Goal: Task Accomplishment & Management: Use online tool/utility

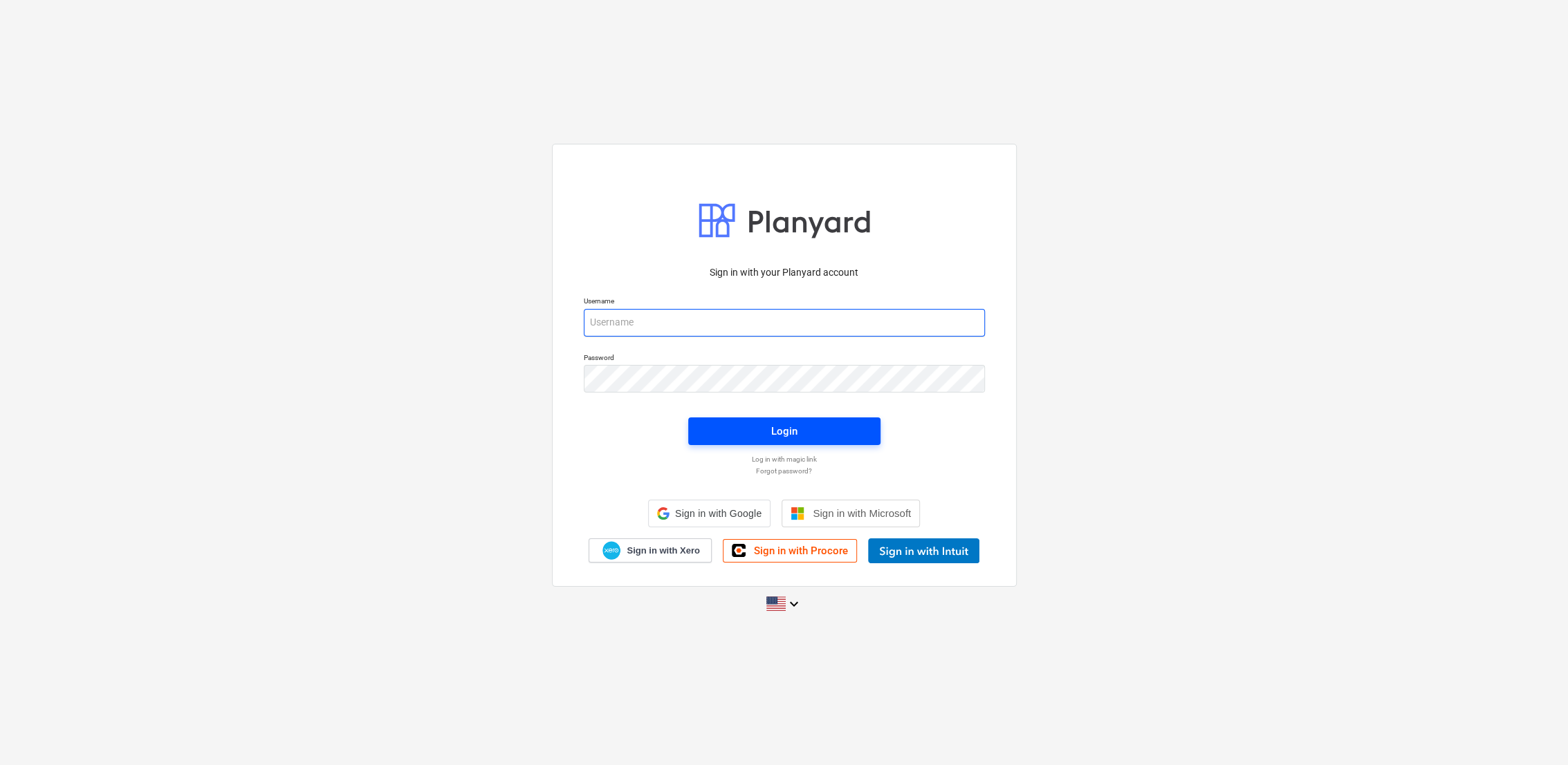
type input "[PERSON_NAME][EMAIL_ADDRESS][PERSON_NAME][DOMAIN_NAME]"
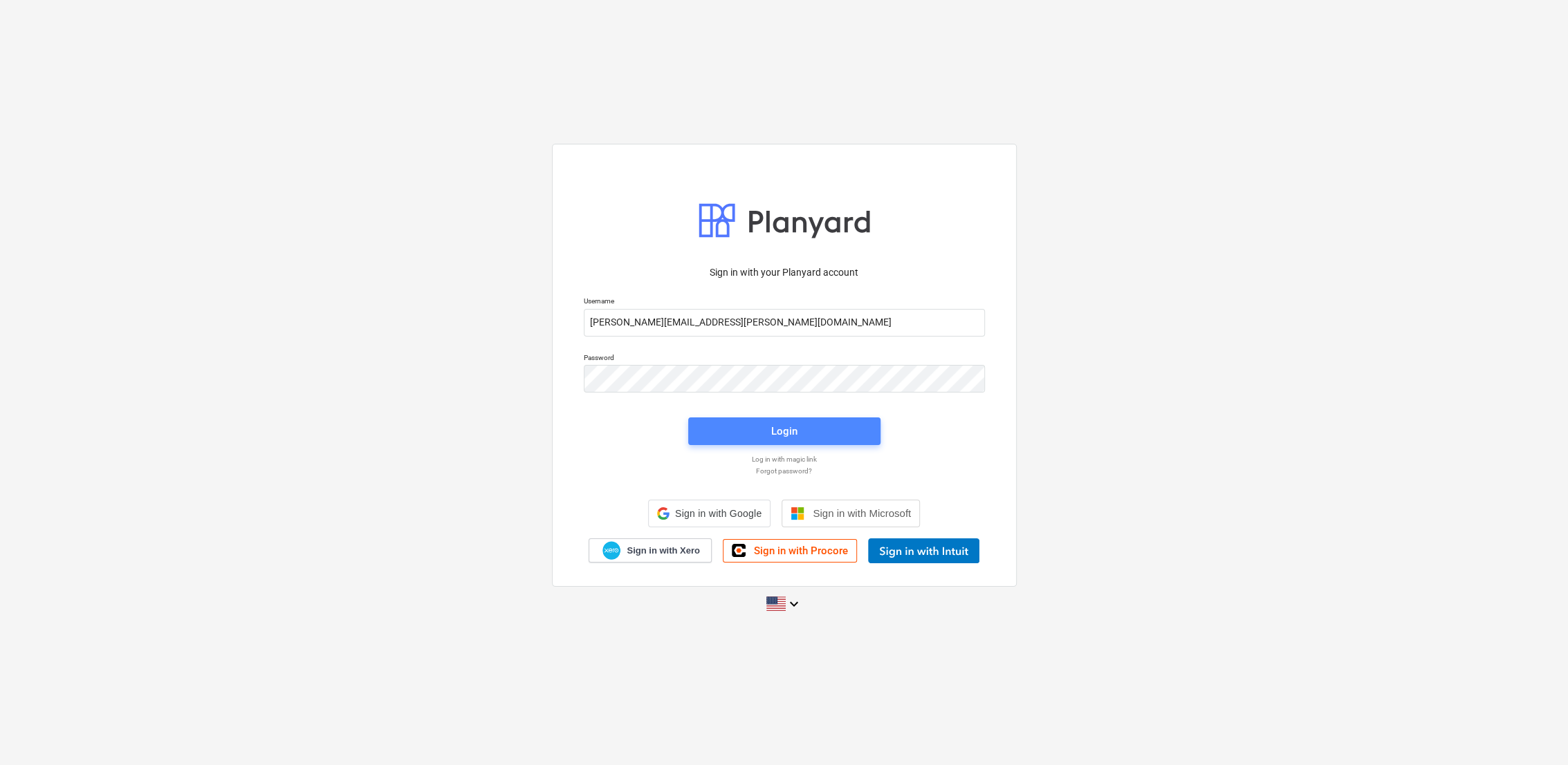
click at [792, 423] on div "Login" at bounding box center [783, 432] width 26 height 18
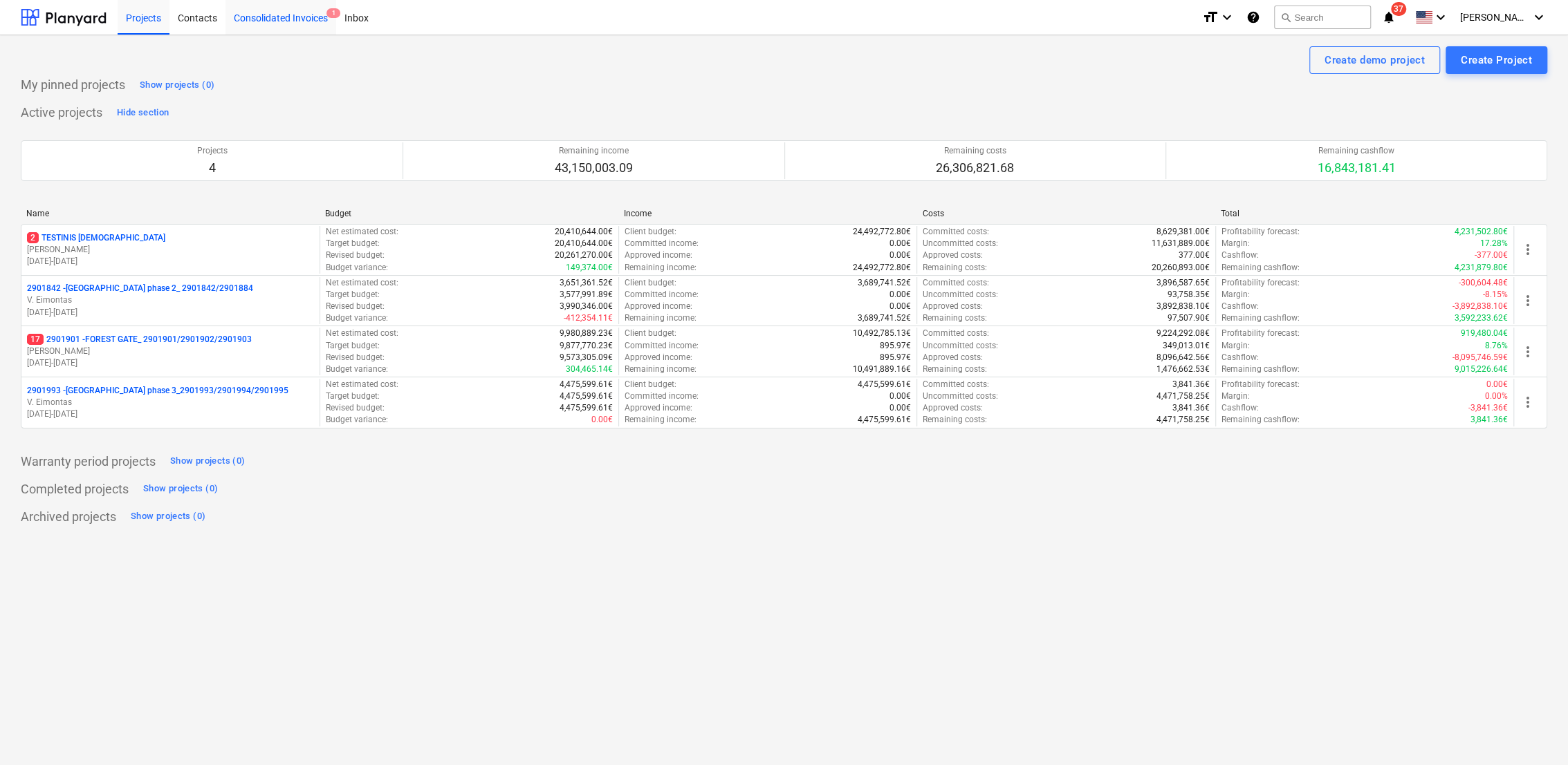
click at [310, 24] on div "Consolidated Invoices 1" at bounding box center [281, 16] width 111 height 35
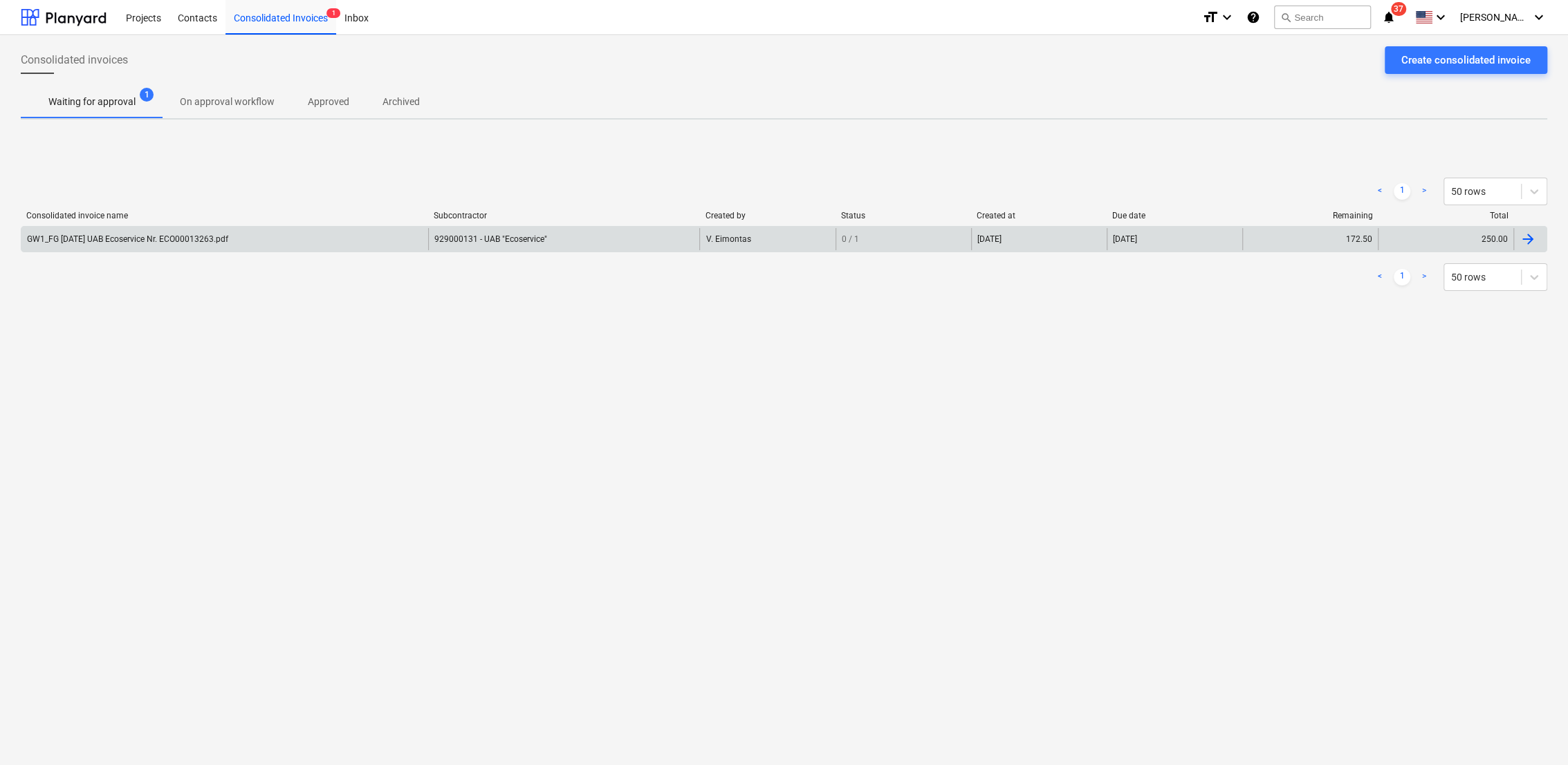
click at [1529, 234] on div at bounding box center [1527, 239] width 17 height 17
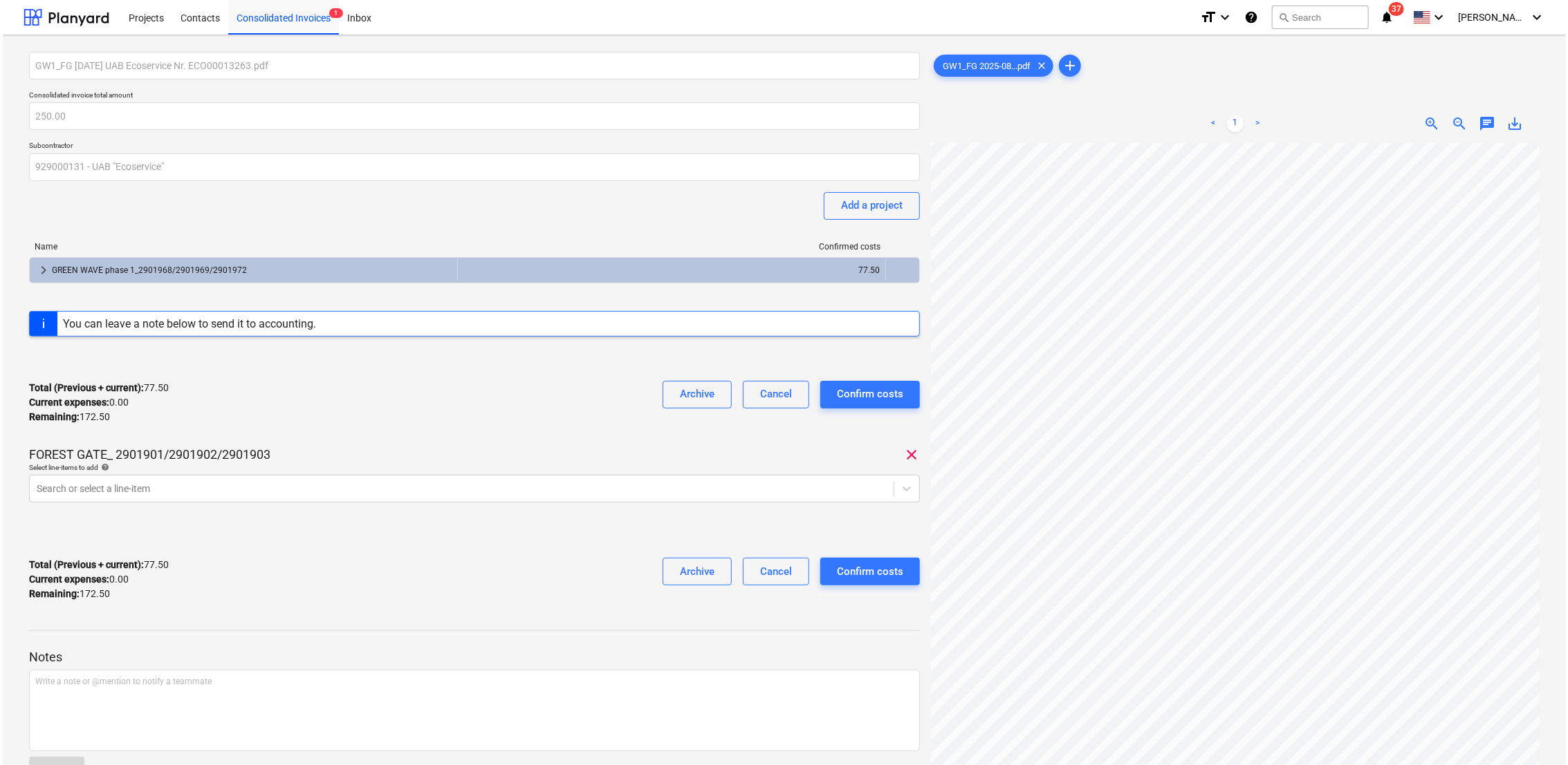
scroll to position [77, 0]
click at [194, 488] on div at bounding box center [459, 488] width 850 height 13
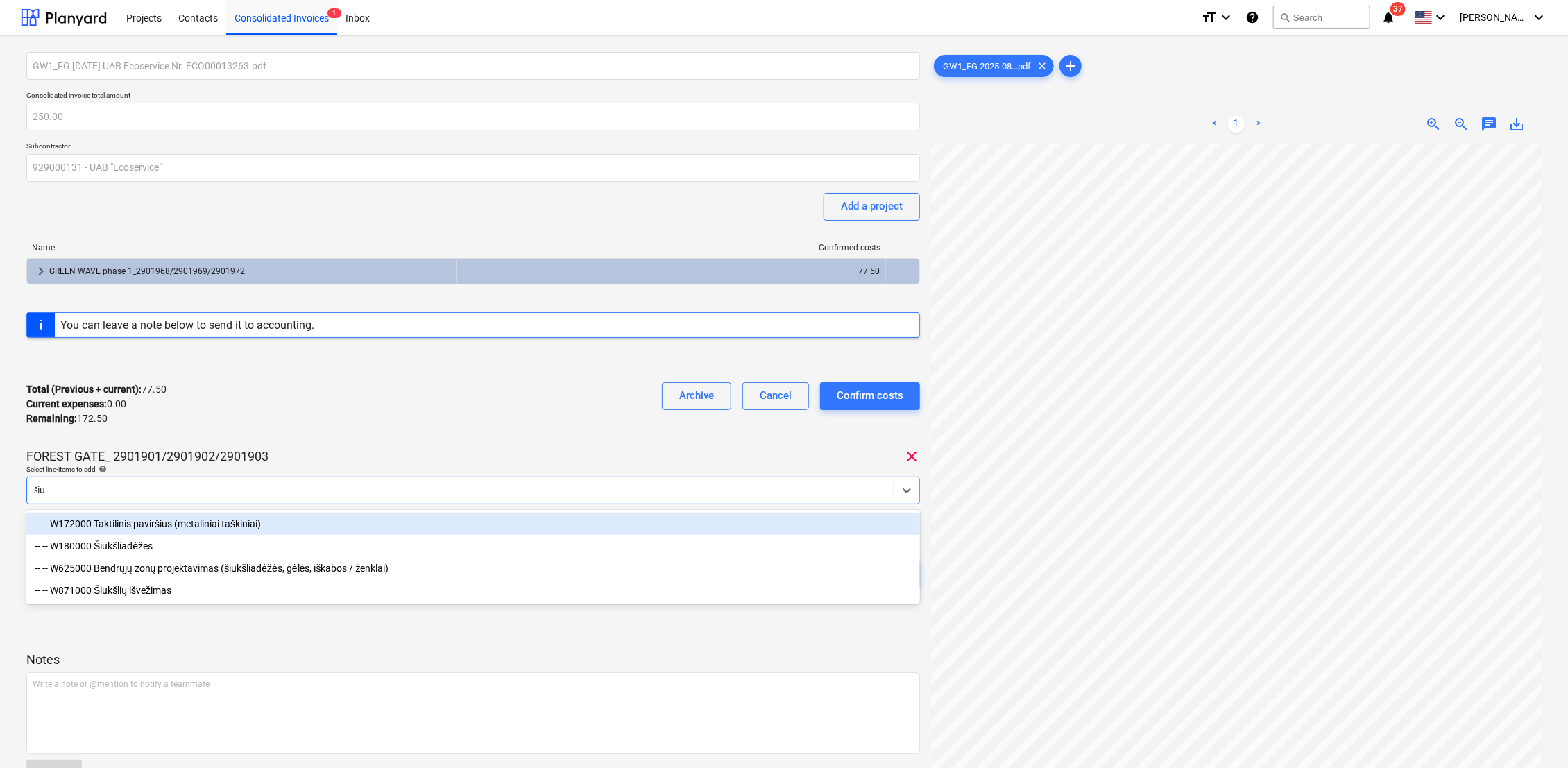
type input "šiuk"
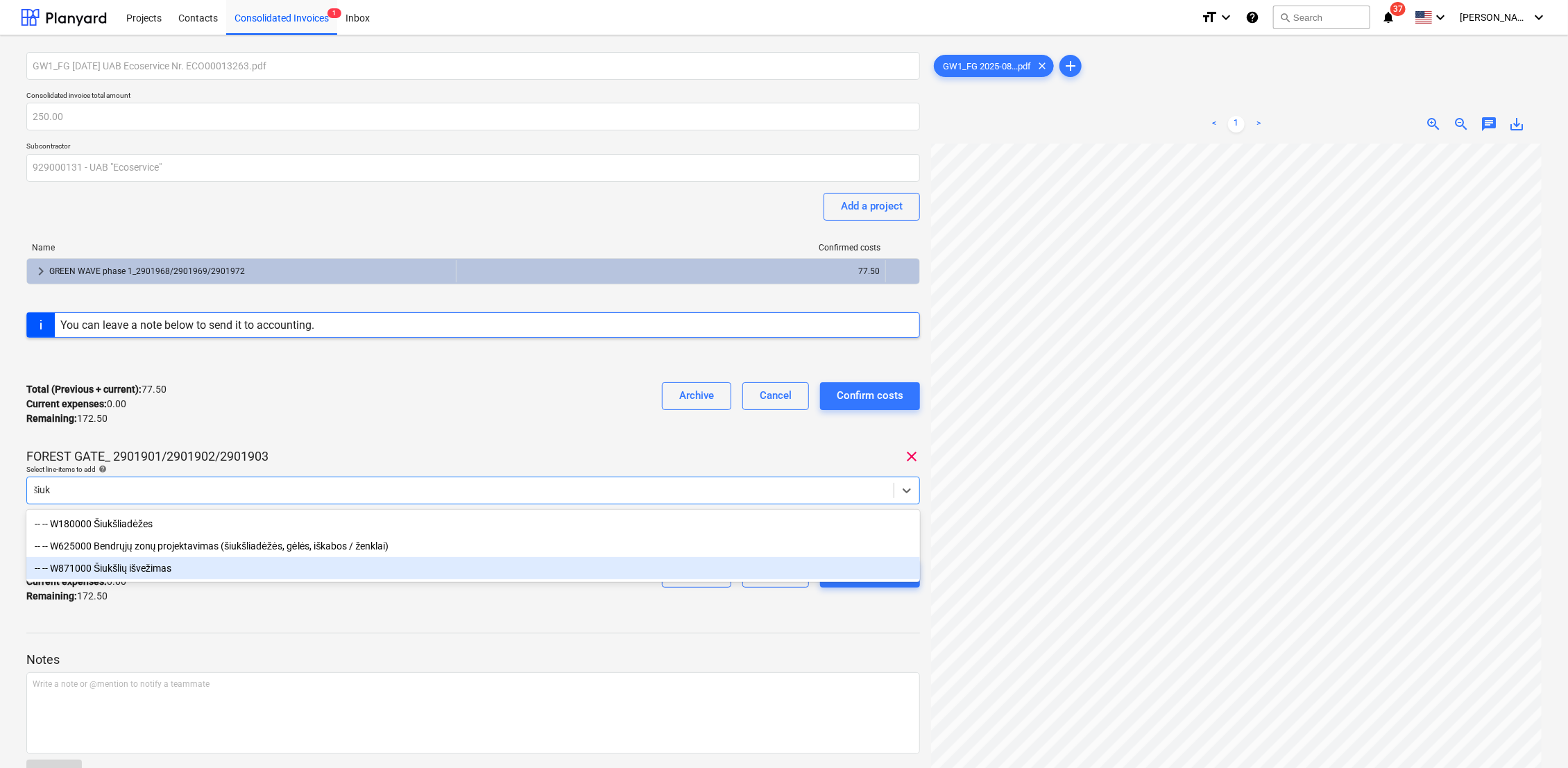
click at [183, 565] on div "-- -- W871000 Šiukšlių išvežimas" at bounding box center [473, 568] width 893 height 22
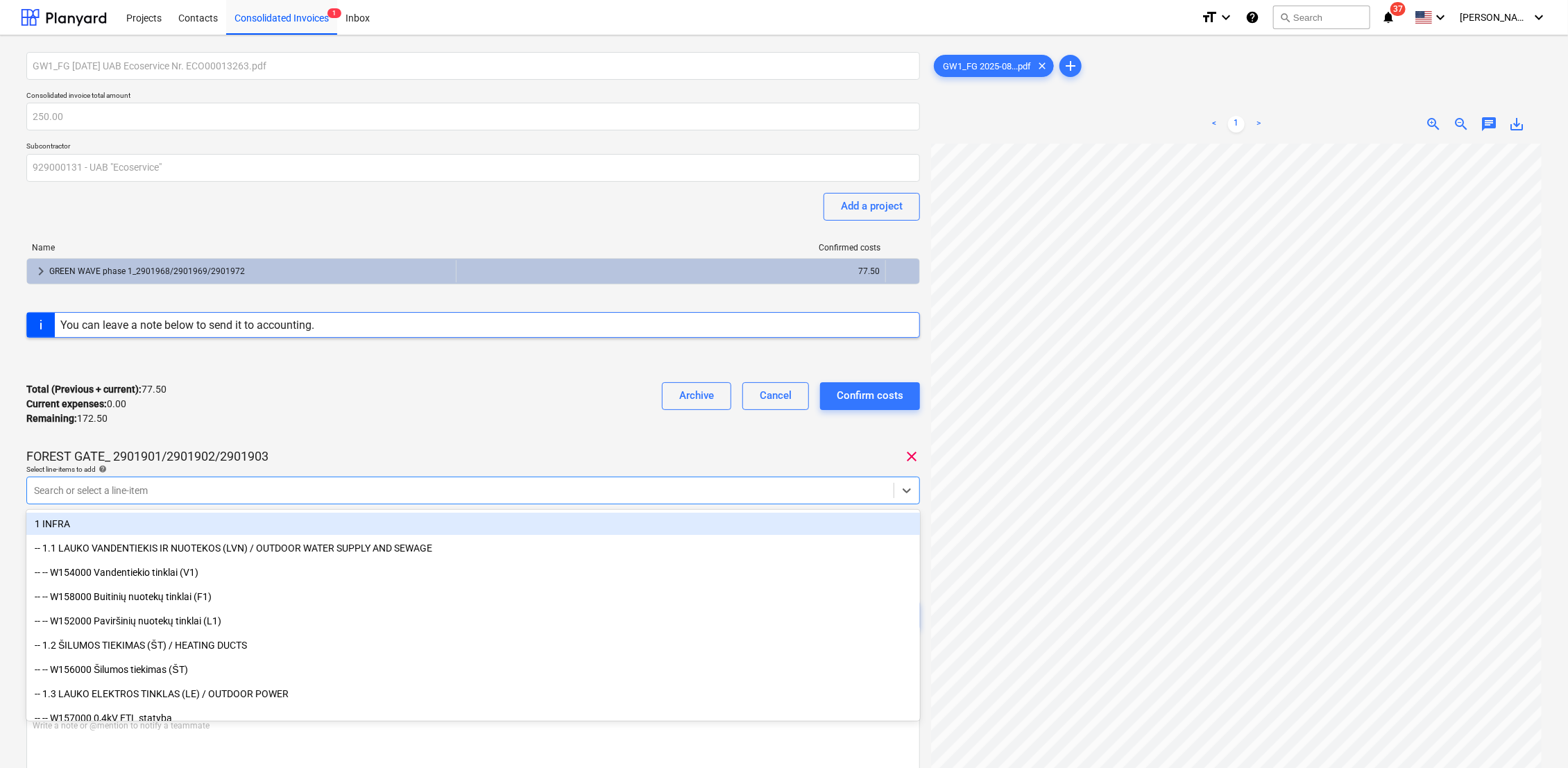
click at [288, 394] on div "Total (Previous + current) : 77.50 Current expenses : 0.00 Remaining : 172.50 A…" at bounding box center [473, 404] width 893 height 65
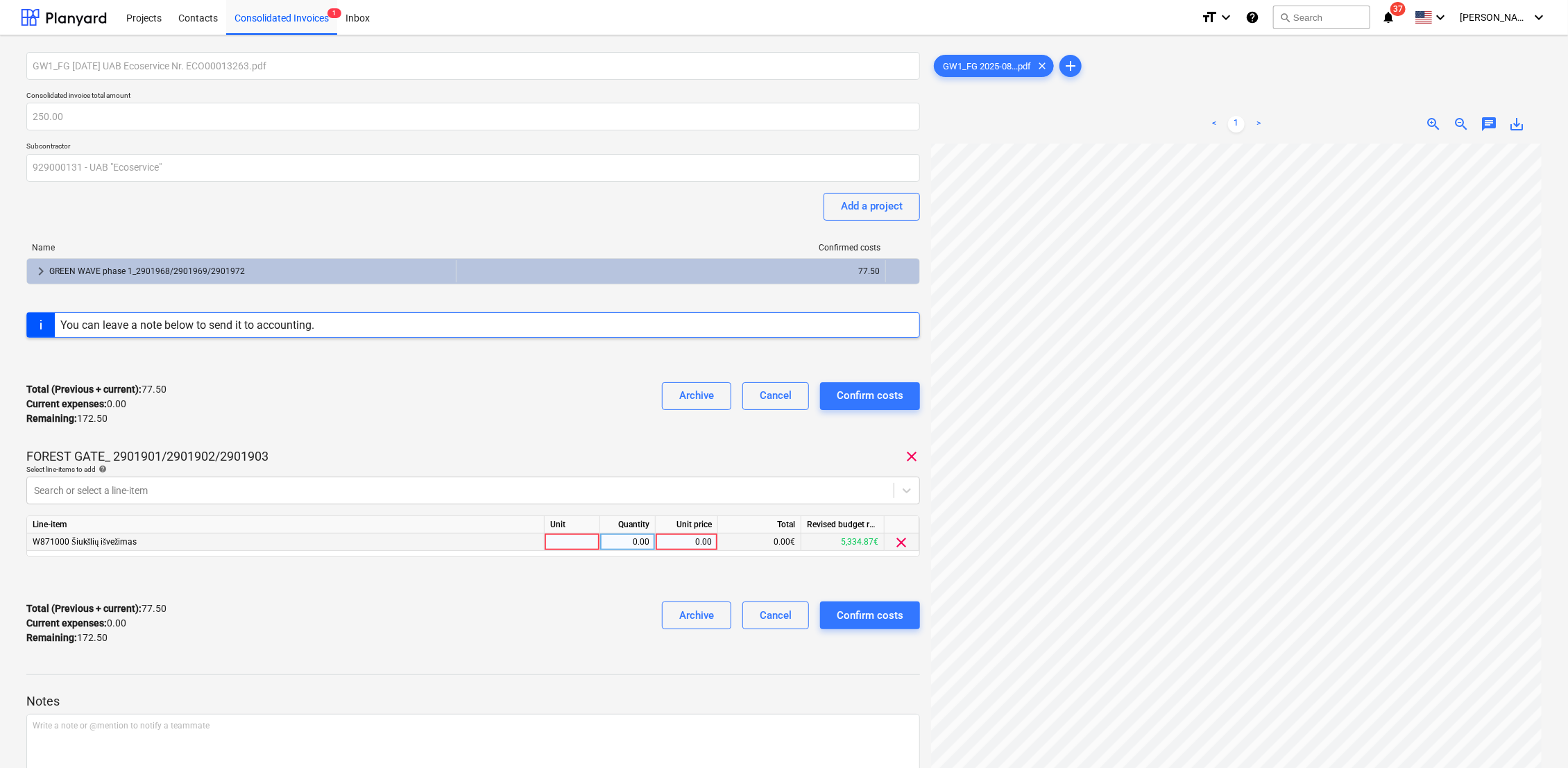
click at [580, 542] on div at bounding box center [572, 542] width 56 height 17
type input "k-tas"
click at [653, 537] on div "0.00" at bounding box center [628, 542] width 56 height 17
click at [636, 544] on div "0.00" at bounding box center [627, 542] width 44 height 17
type input "1"
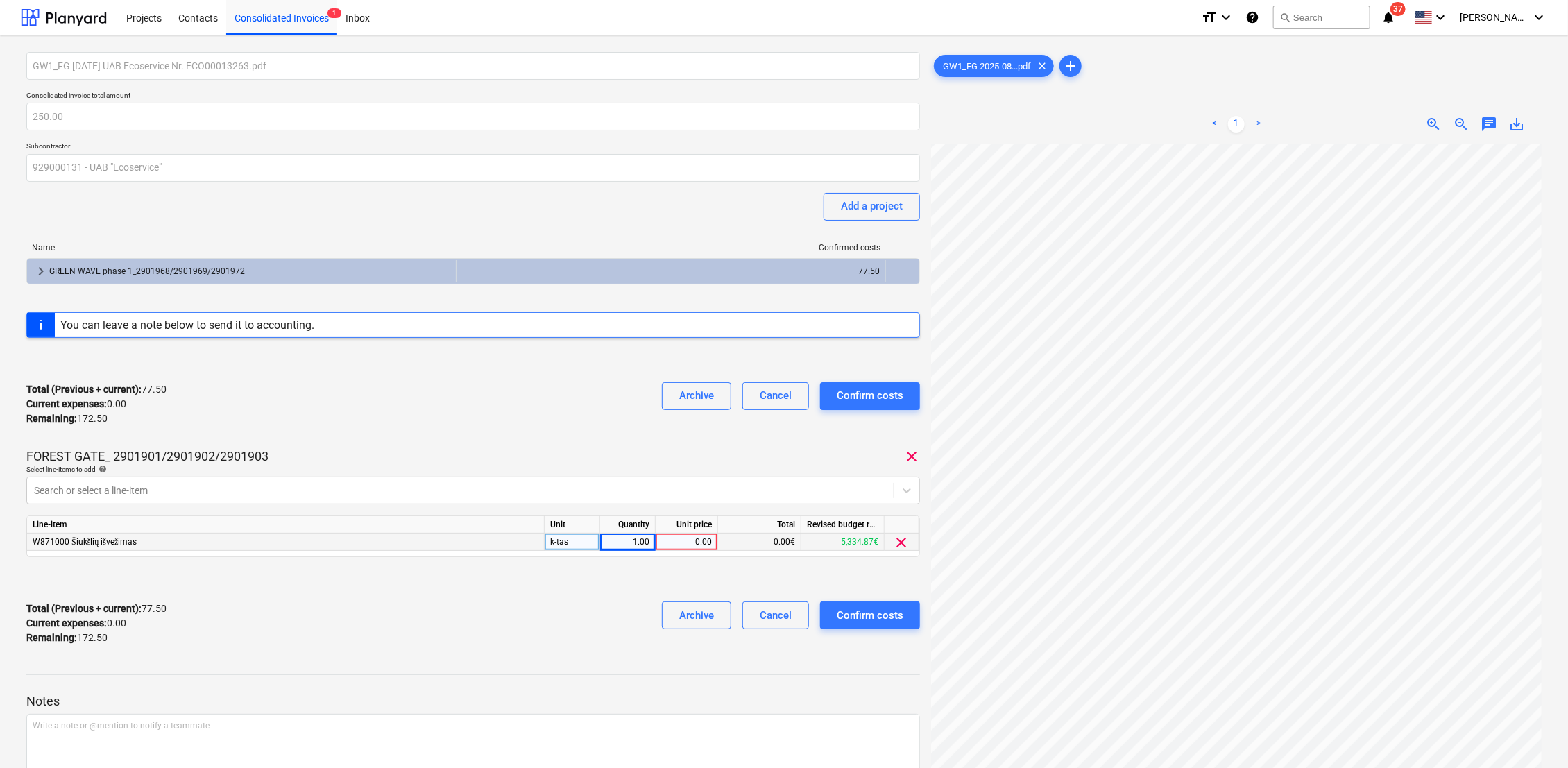
click at [673, 541] on div "0.00" at bounding box center [686, 542] width 50 height 17
type input "172.50"
click at [895, 615] on div "Confirm costs" at bounding box center [870, 615] width 66 height 18
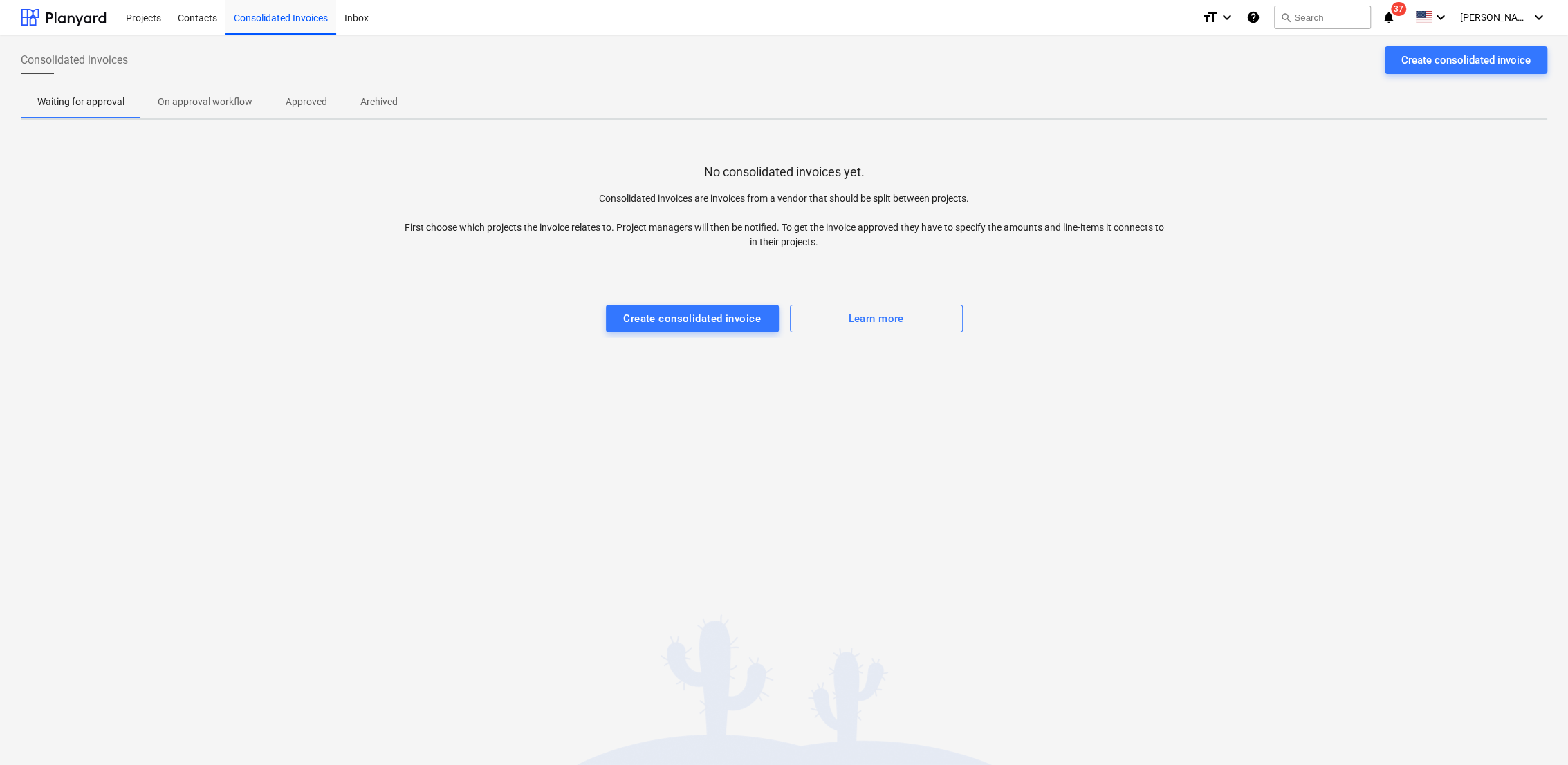
click at [1395, 19] on icon "notifications" at bounding box center [1387, 17] width 13 height 17
drag, startPoint x: 438, startPoint y: 299, endPoint x: 376, endPoint y: 248, distance: 80.3
click at [437, 298] on div at bounding box center [783, 290] width 1526 height 28
